Goal: Task Accomplishment & Management: Complete application form

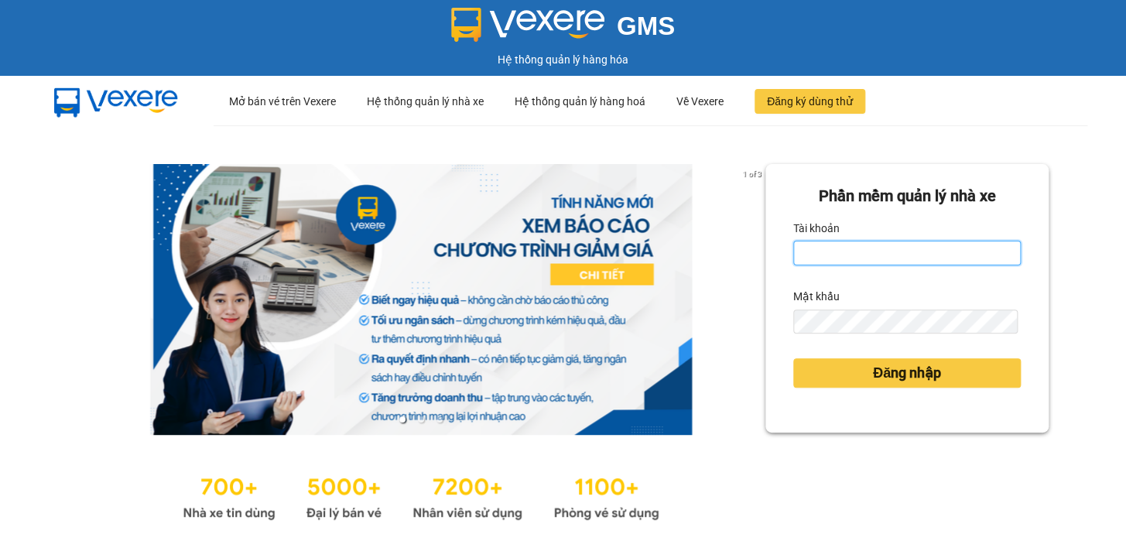
click at [862, 261] on input "Tài khoản" at bounding box center [907, 253] width 228 height 25
type input "the.trungnga"
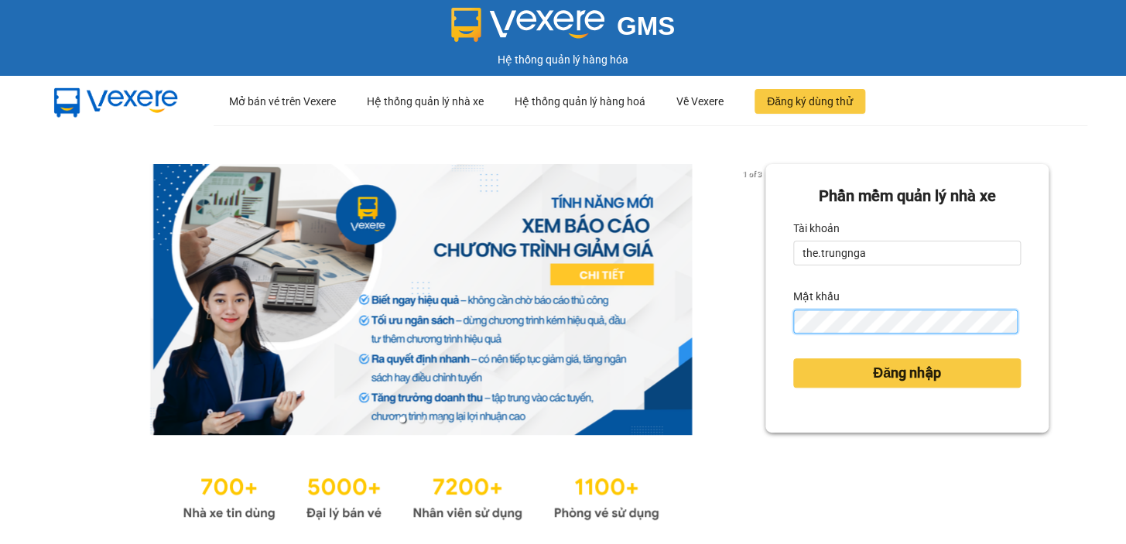
click at [793, 358] on button "Đăng nhập" at bounding box center [907, 372] width 228 height 29
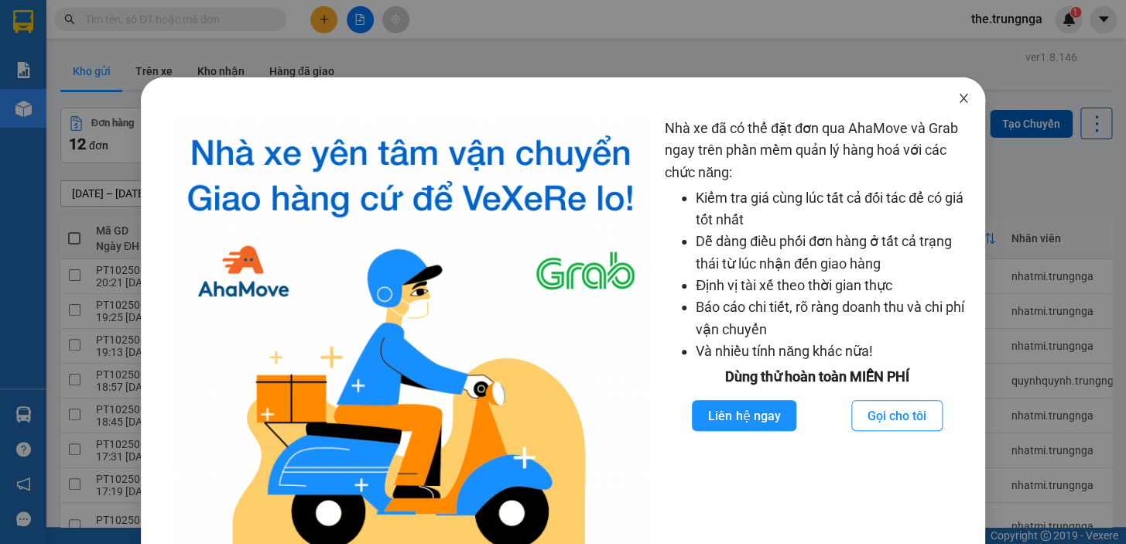
click at [958, 98] on icon "close" at bounding box center [964, 98] width 12 height 12
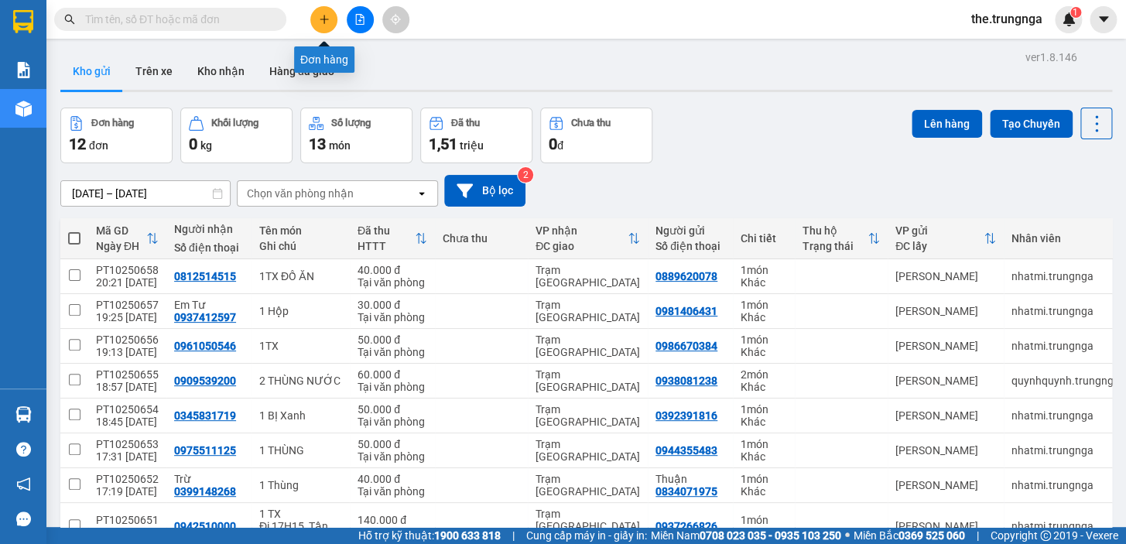
click at [324, 20] on icon "plus" at bounding box center [324, 19] width 1 height 9
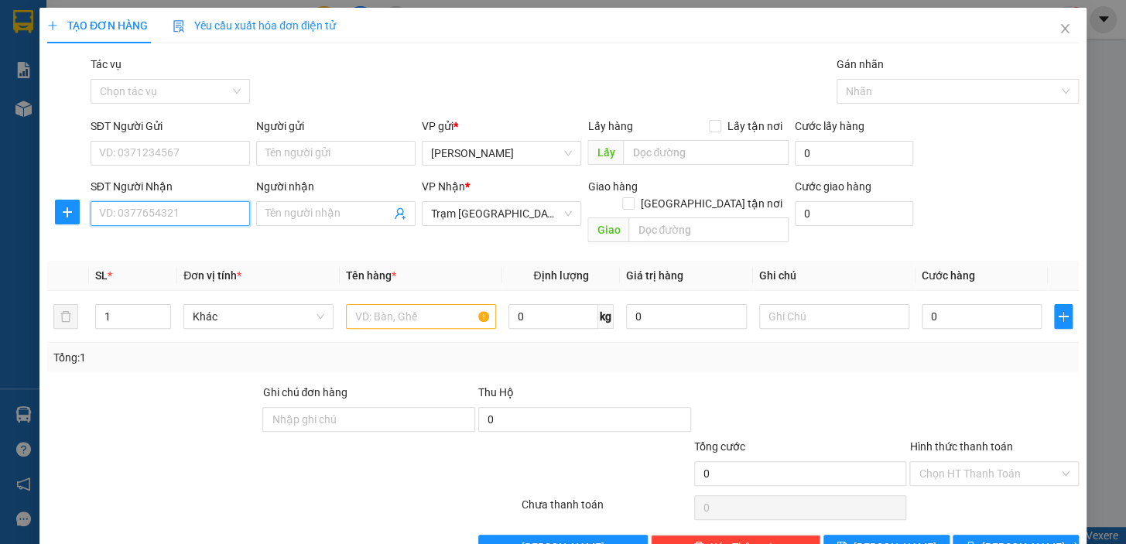
click at [167, 213] on input "SĐT Người Nhận" at bounding box center [170, 213] width 159 height 25
click at [185, 252] on div "0366061142" at bounding box center [168, 244] width 139 height 17
type input "0366061142"
type input "40.000"
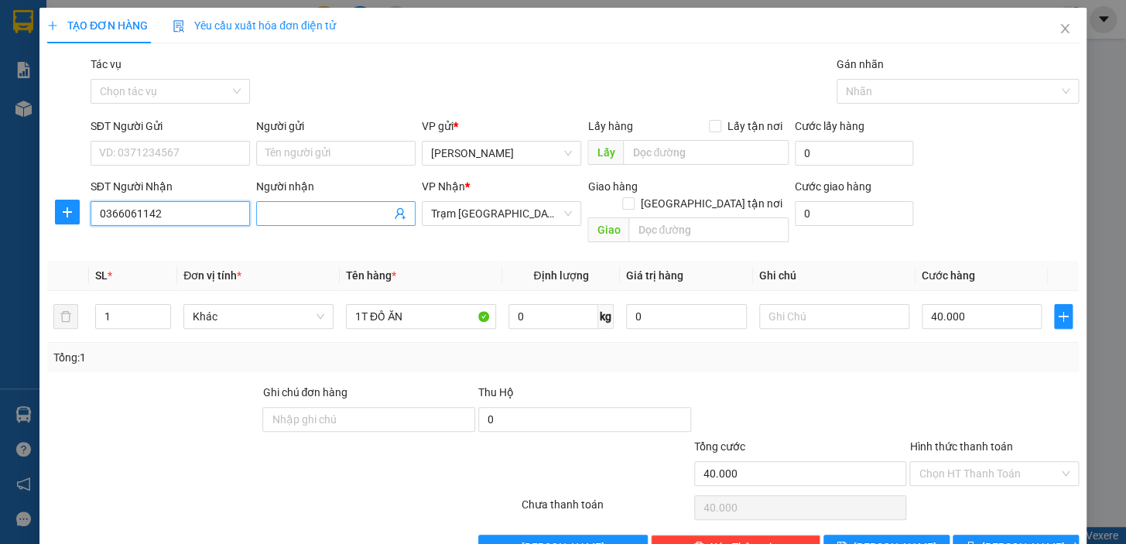
type input "0366061142"
click at [296, 207] on input "Người nhận" at bounding box center [328, 213] width 125 height 17
type input "h"
type input "[PERSON_NAME]"
click at [200, 152] on input "SĐT Người Gửi" at bounding box center [170, 153] width 159 height 25
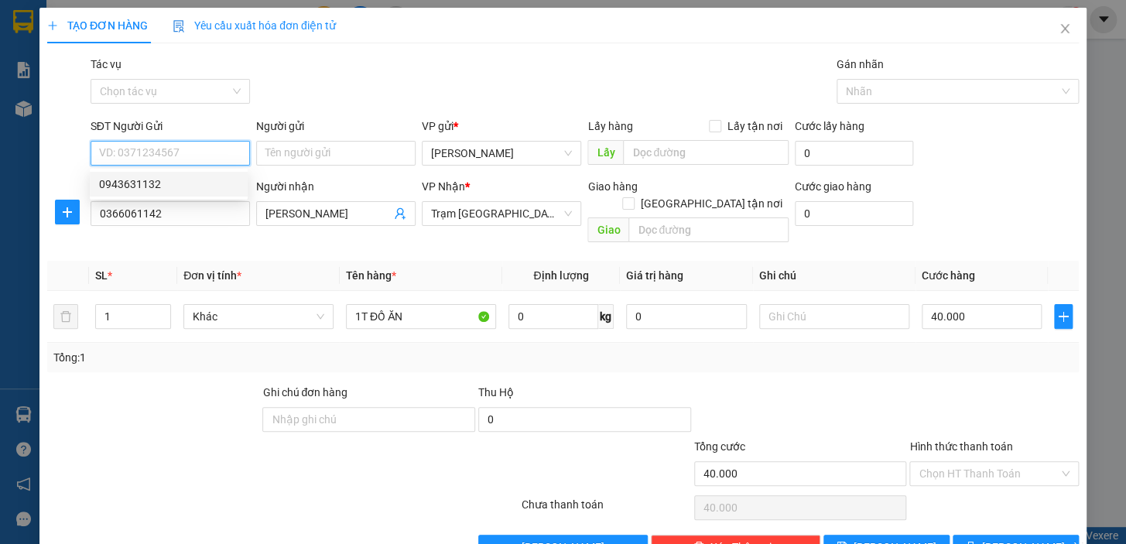
click at [177, 186] on div "0943631132" at bounding box center [168, 184] width 139 height 17
type input "0943631132"
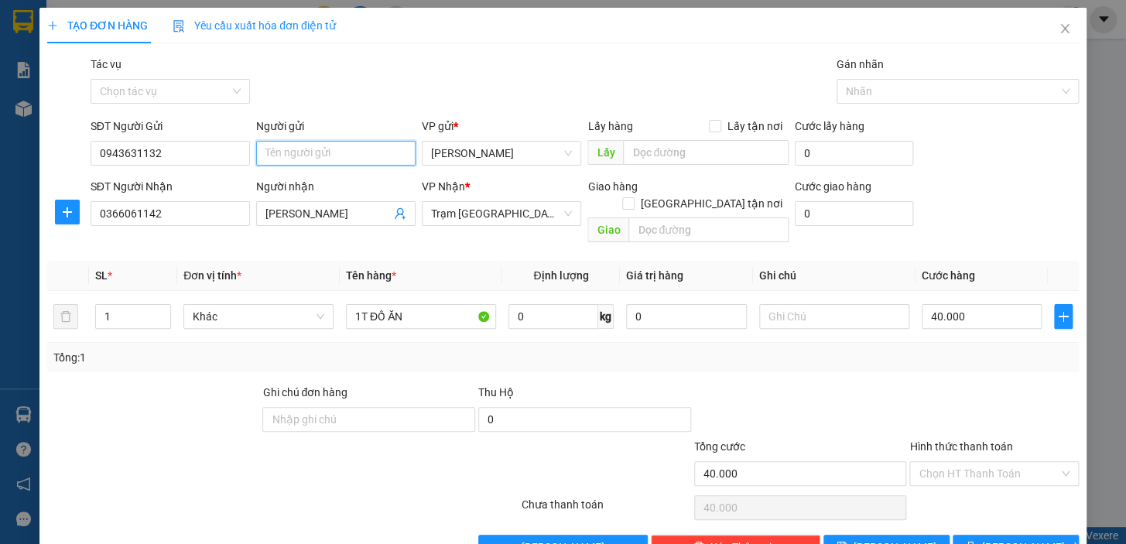
click at [282, 149] on input "Người gửi" at bounding box center [335, 153] width 159 height 25
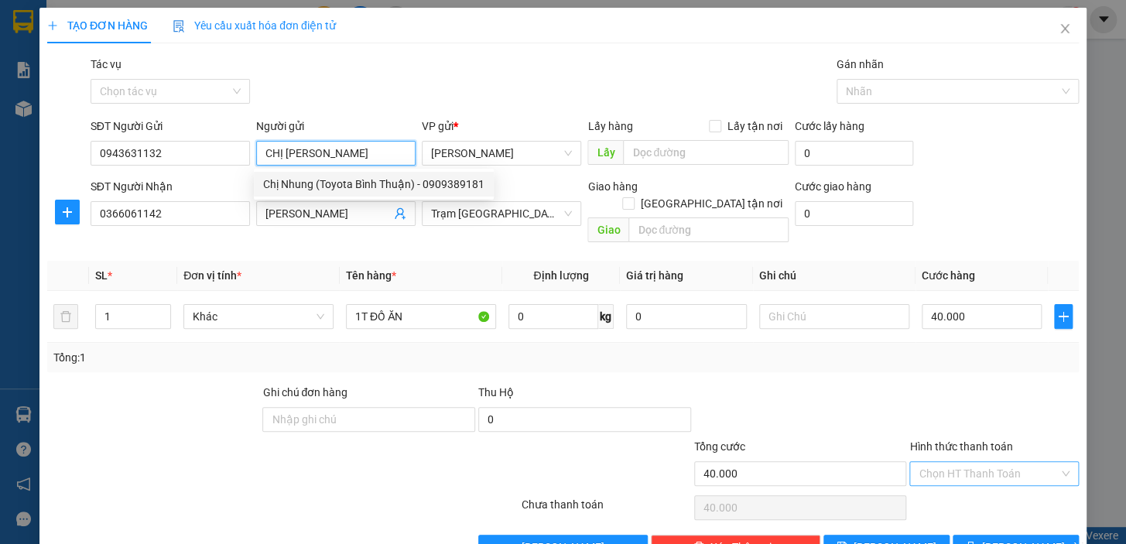
type input "CHỊ [PERSON_NAME]"
click at [951, 462] on input "Hình thức thanh toán" at bounding box center [989, 473] width 140 height 23
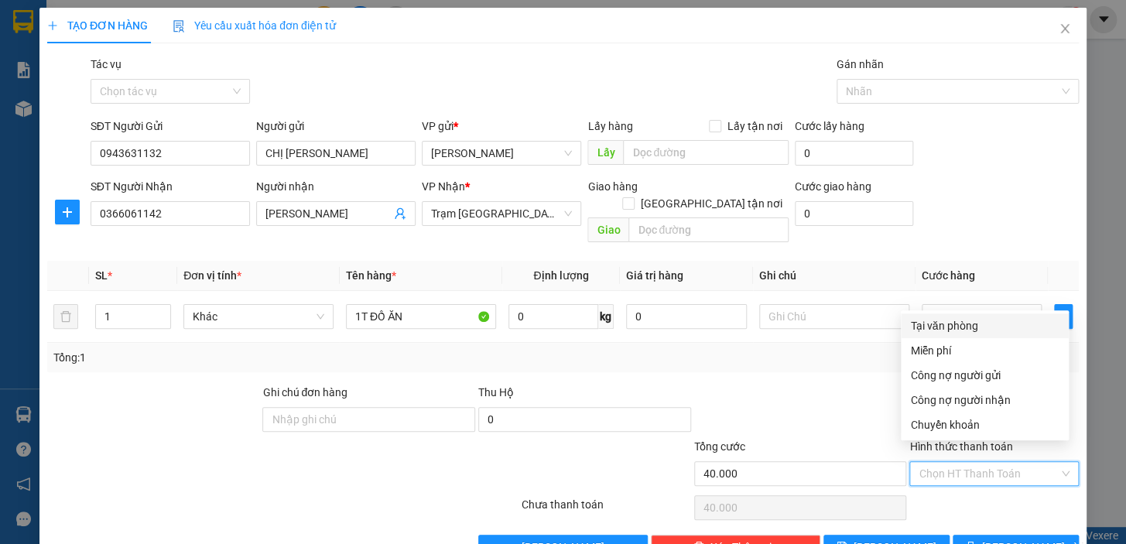
click at [969, 323] on div "Tại văn phòng" at bounding box center [984, 325] width 149 height 17
type input "0"
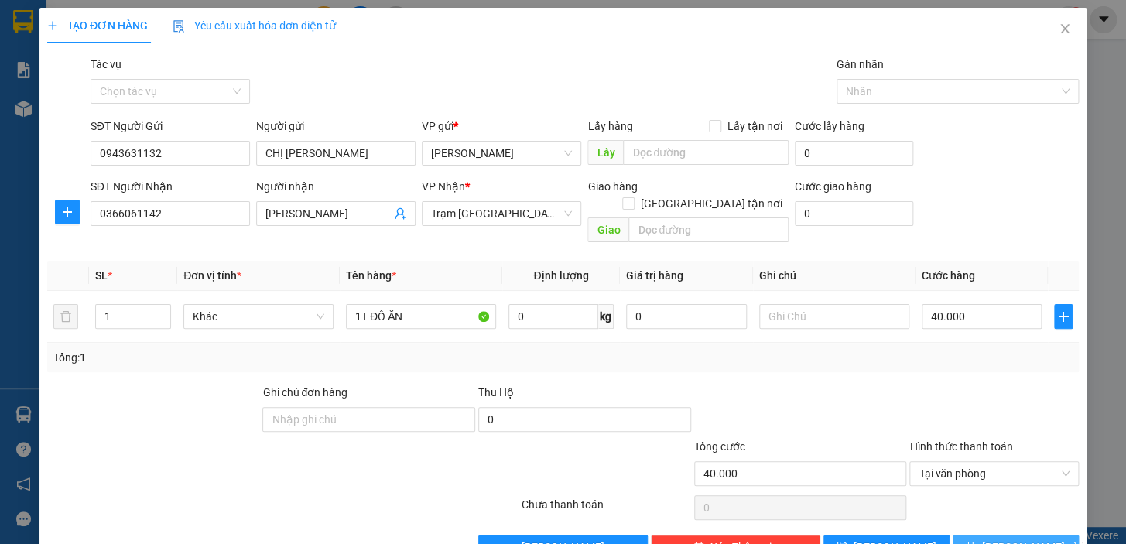
click at [1001, 539] on span "[PERSON_NAME] và In" at bounding box center [1036, 547] width 108 height 17
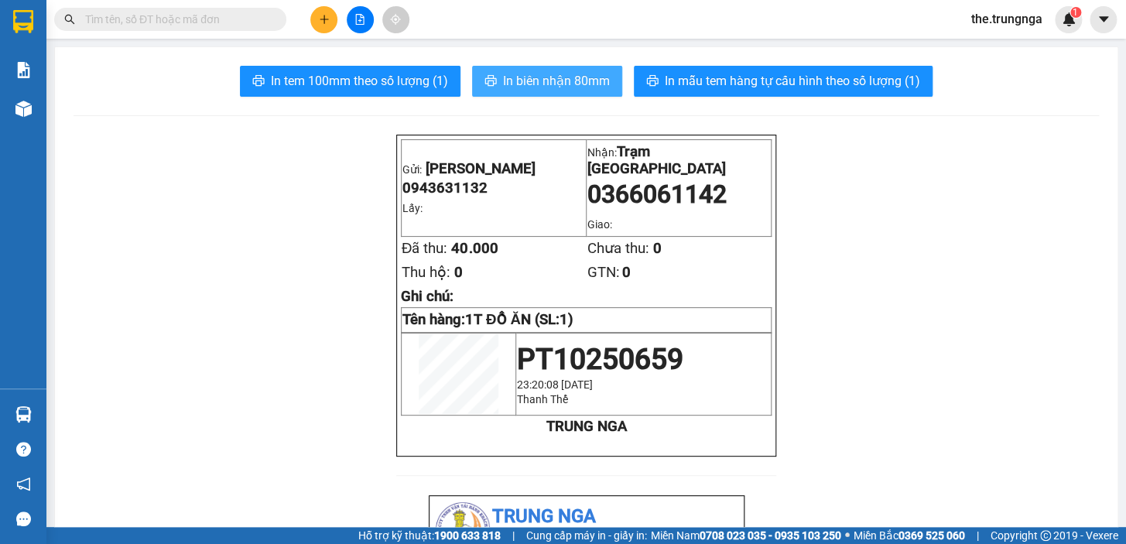
click at [554, 86] on span "In biên nhận 80mm" at bounding box center [556, 80] width 107 height 19
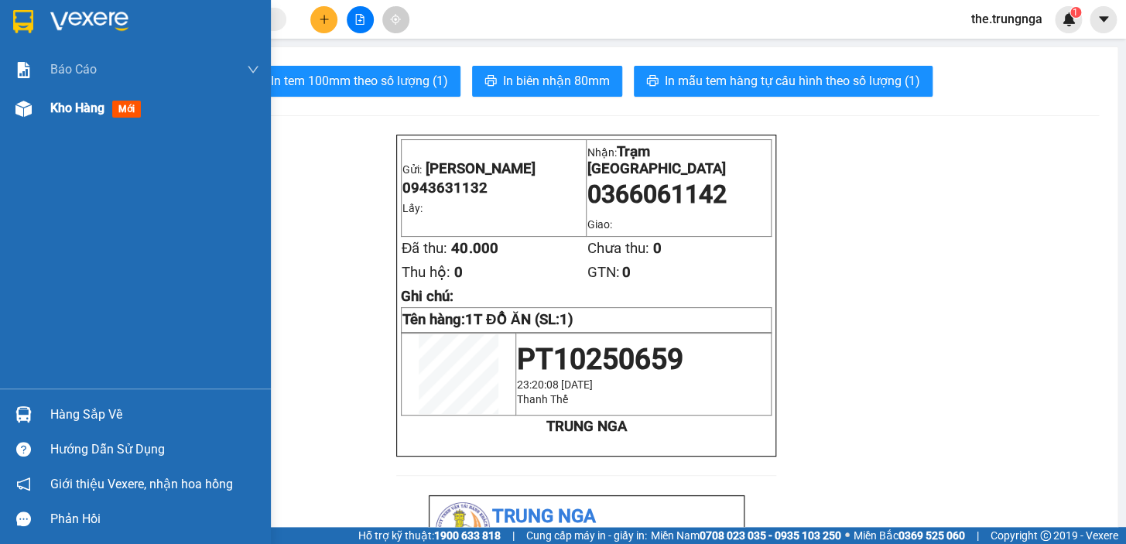
click at [63, 101] on span "Kho hàng" at bounding box center [77, 108] width 54 height 15
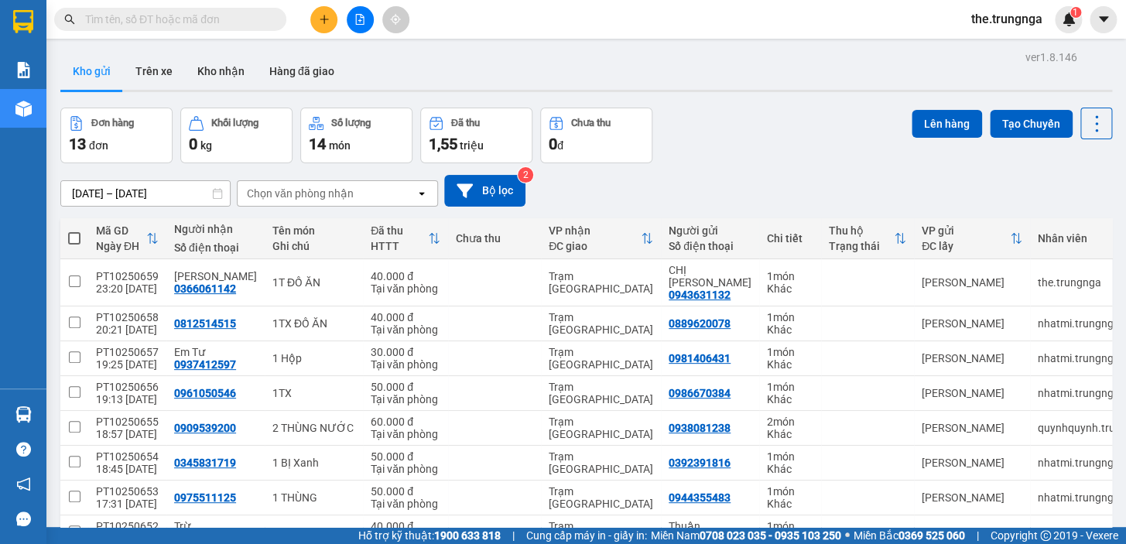
click at [808, 115] on div "Đơn hàng 13 đơn Khối lượng 0 kg Số lượng 14 món Đã thu 1,55 triệu Chưa thu 0 đ …" at bounding box center [586, 136] width 1052 height 56
click at [788, 153] on div "Đơn hàng 13 đơn Khối lượng 0 kg Số lượng 14 món Đã thu 1,55 triệu Chưa thu 0 đ …" at bounding box center [586, 136] width 1052 height 56
click at [750, 164] on div "[DATE] – [DATE] Press the down arrow key to interact with the calendar and sele…" at bounding box center [586, 190] width 1052 height 55
